Goal: Check status: Check status

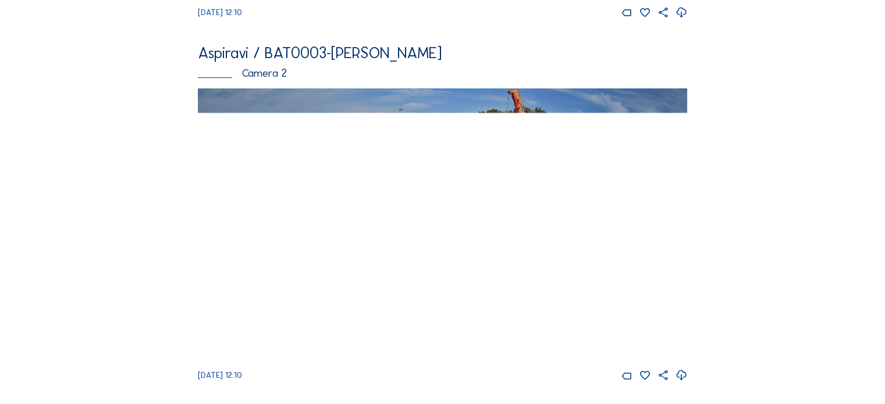
scroll to position [407, 0]
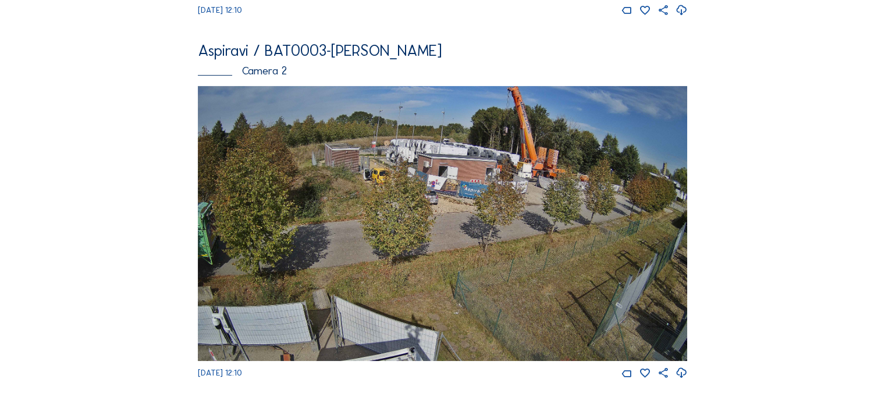
click at [486, 174] on img at bounding box center [442, 223] width 489 height 275
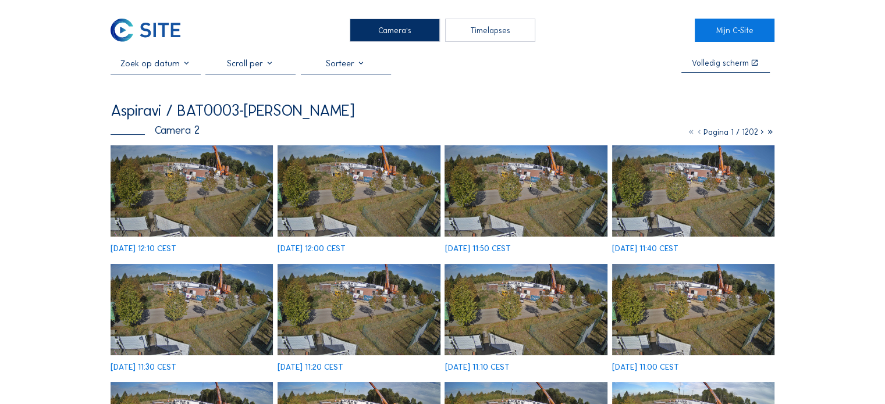
click at [168, 69] on input "text" at bounding box center [156, 63] width 90 height 10
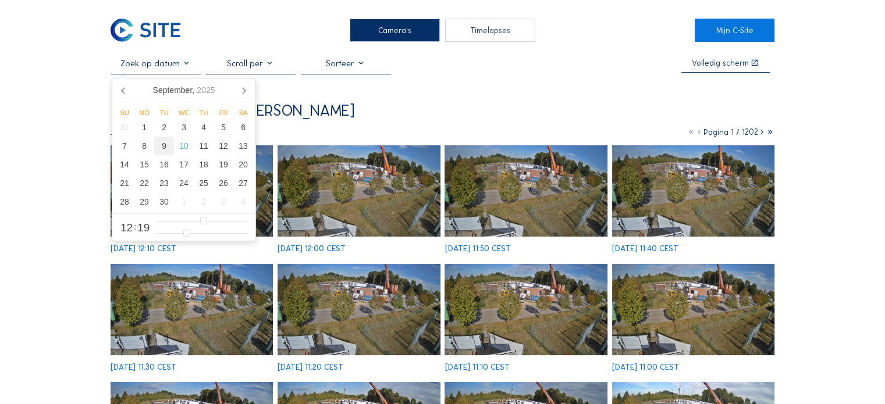
click at [159, 148] on div "9" at bounding box center [164, 146] width 20 height 19
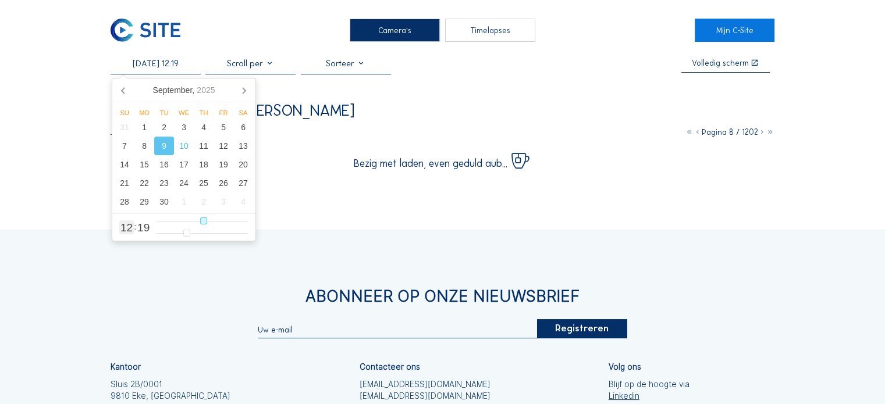
type input "[DATE] 16:19"
type input "16"
click at [219, 221] on input "range" at bounding box center [201, 221] width 91 height 10
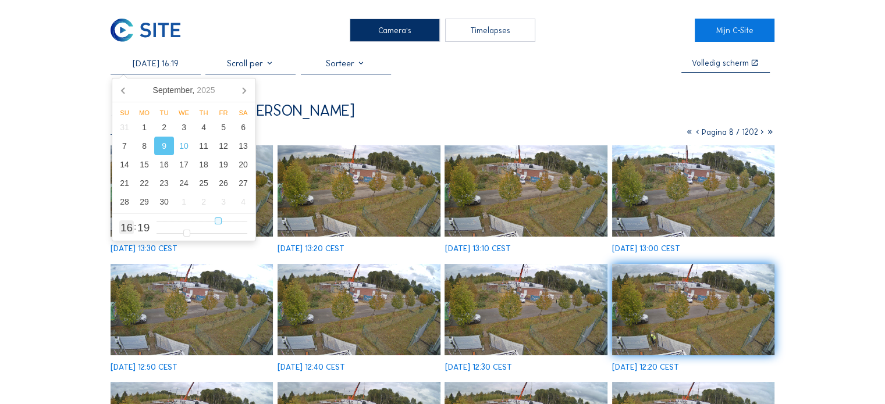
type input "[DATE] 18:19"
type input "18"
click at [225, 221] on input "range" at bounding box center [201, 221] width 91 height 10
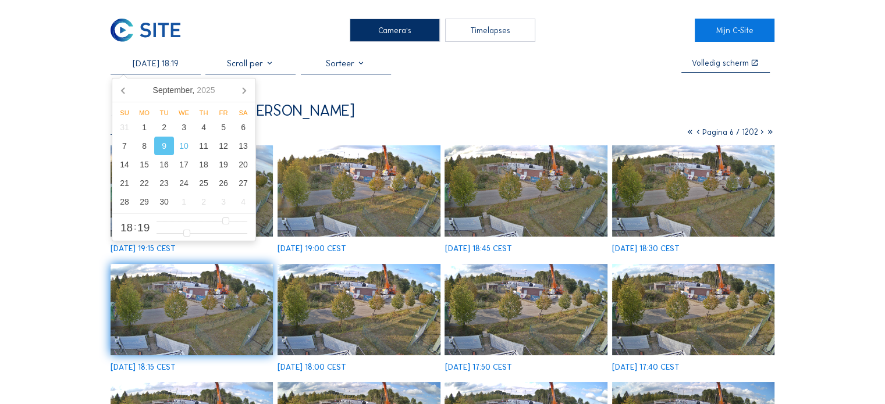
click at [412, 125] on div "Aspiravi / BAT0003-[PERSON_NAME] Camera 2 Pagina 6 / 1202 [DATE] 19:15 CEST [DA…" at bounding box center [443, 355] width 664 height 506
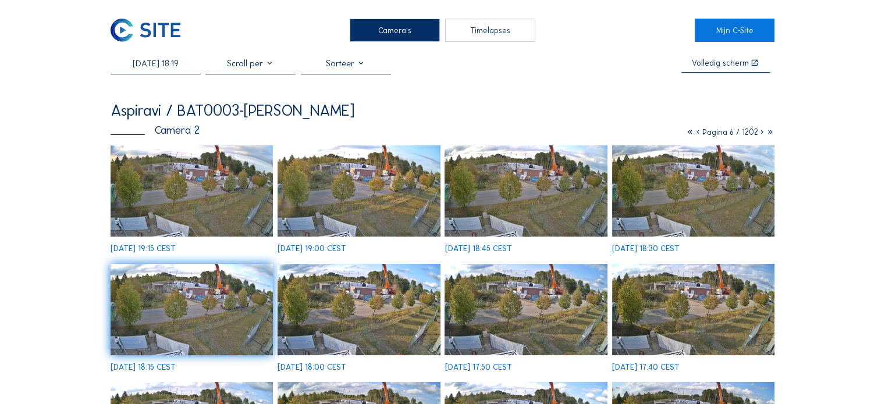
click at [244, 183] on img at bounding box center [192, 190] width 162 height 91
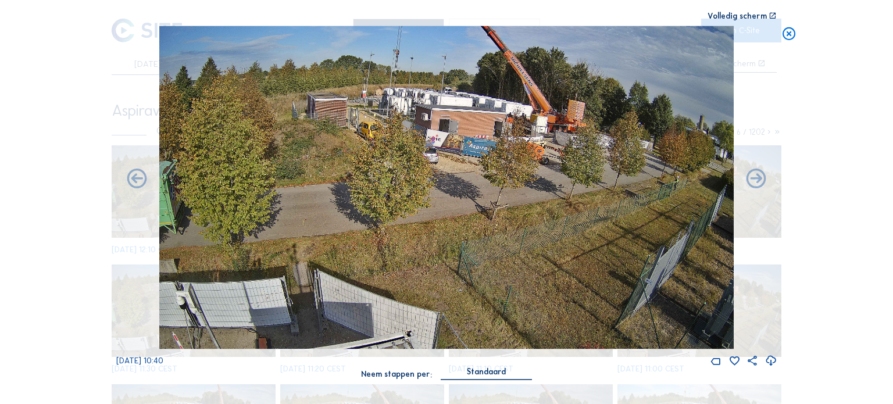
click at [416, 178] on img at bounding box center [446, 187] width 575 height 323
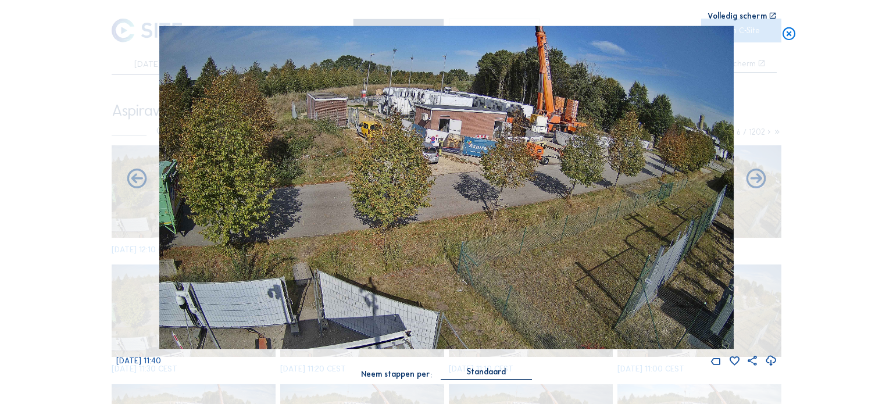
click at [789, 33] on icon at bounding box center [790, 34] width 16 height 16
